Goal: Navigation & Orientation: Find specific page/section

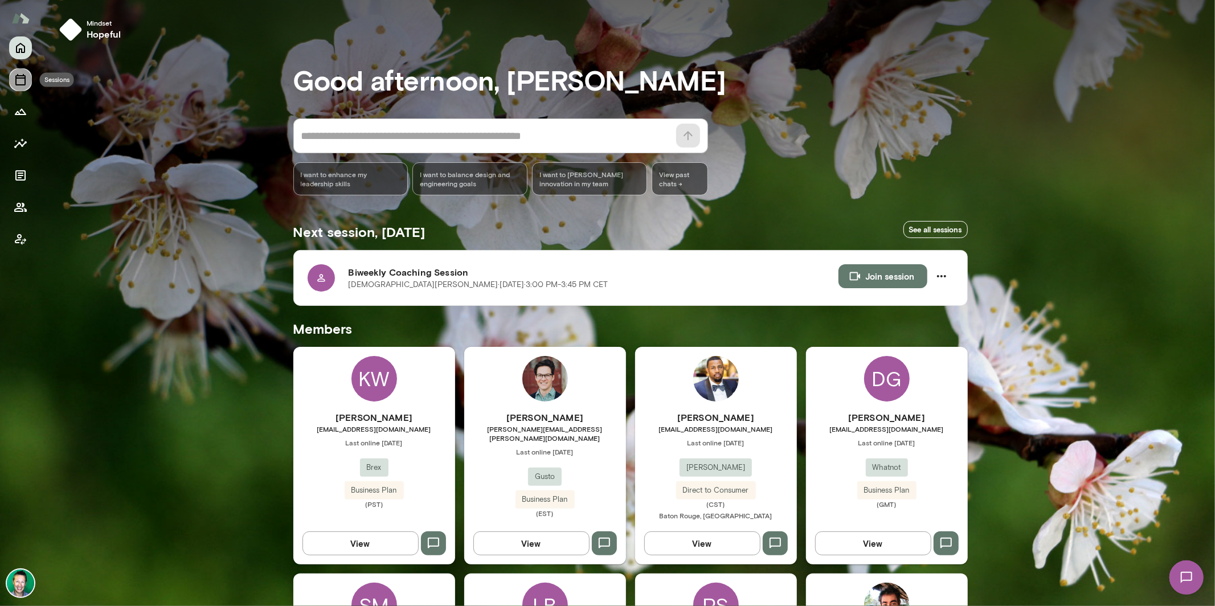
click at [20, 81] on icon "Sessions" at bounding box center [21, 80] width 14 height 14
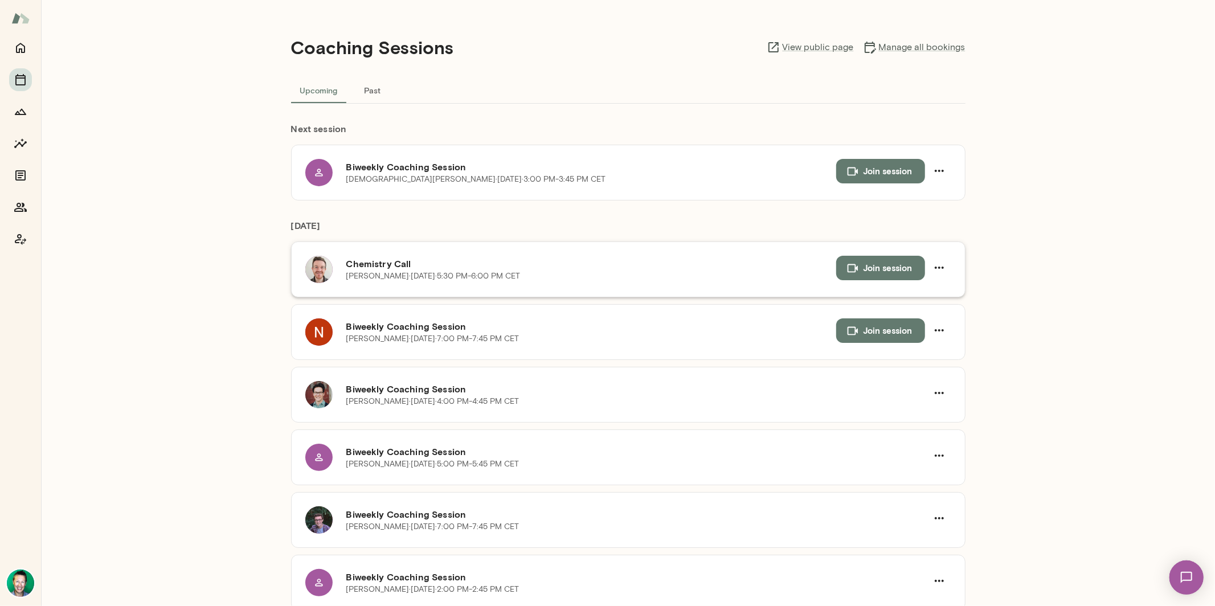
click at [383, 271] on p "[PERSON_NAME][DATE] · 5:30 PM-6:00 PM CET" at bounding box center [433, 276] width 174 height 11
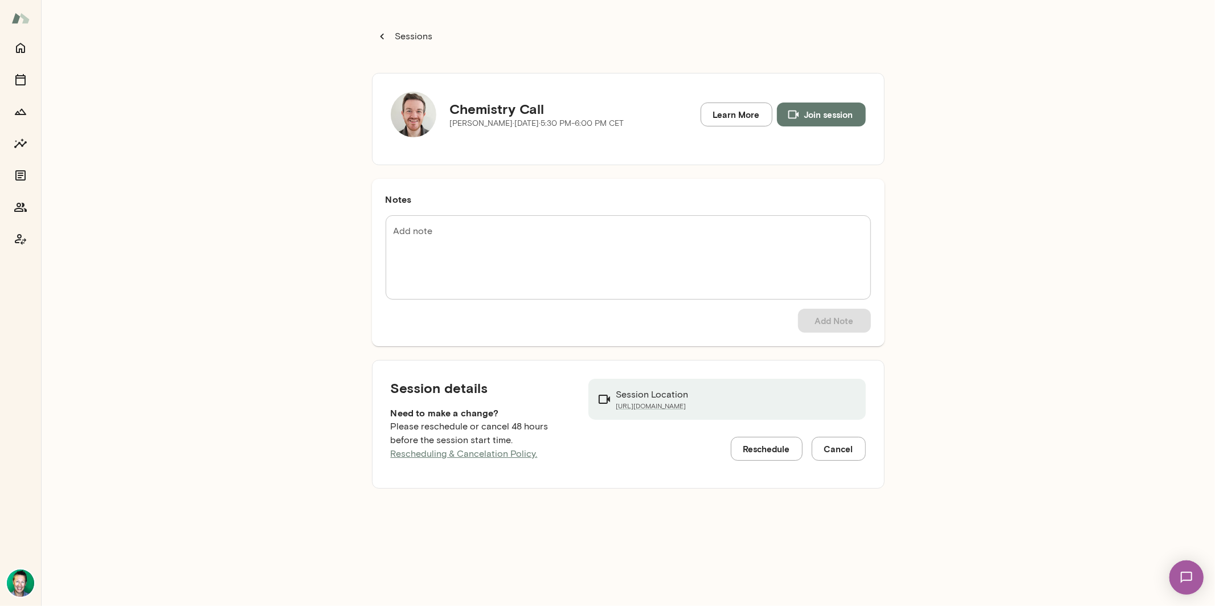
click at [405, 122] on img at bounding box center [414, 115] width 46 height 46
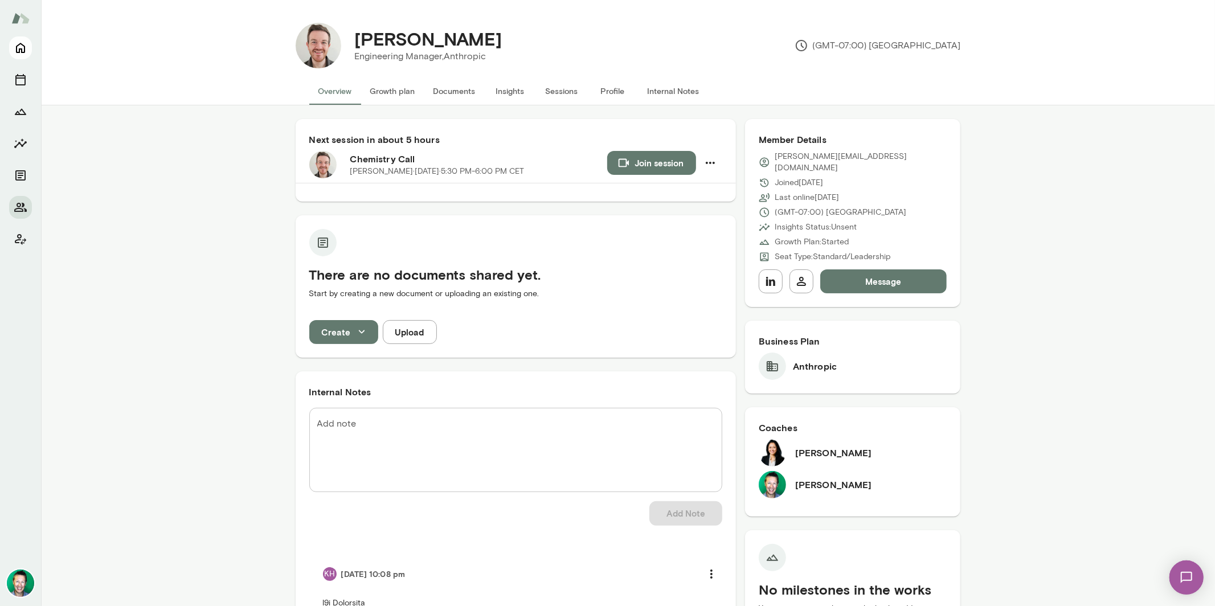
click at [21, 49] on icon "Home" at bounding box center [20, 48] width 9 height 10
